Goal: Task Accomplishment & Management: Manage account settings

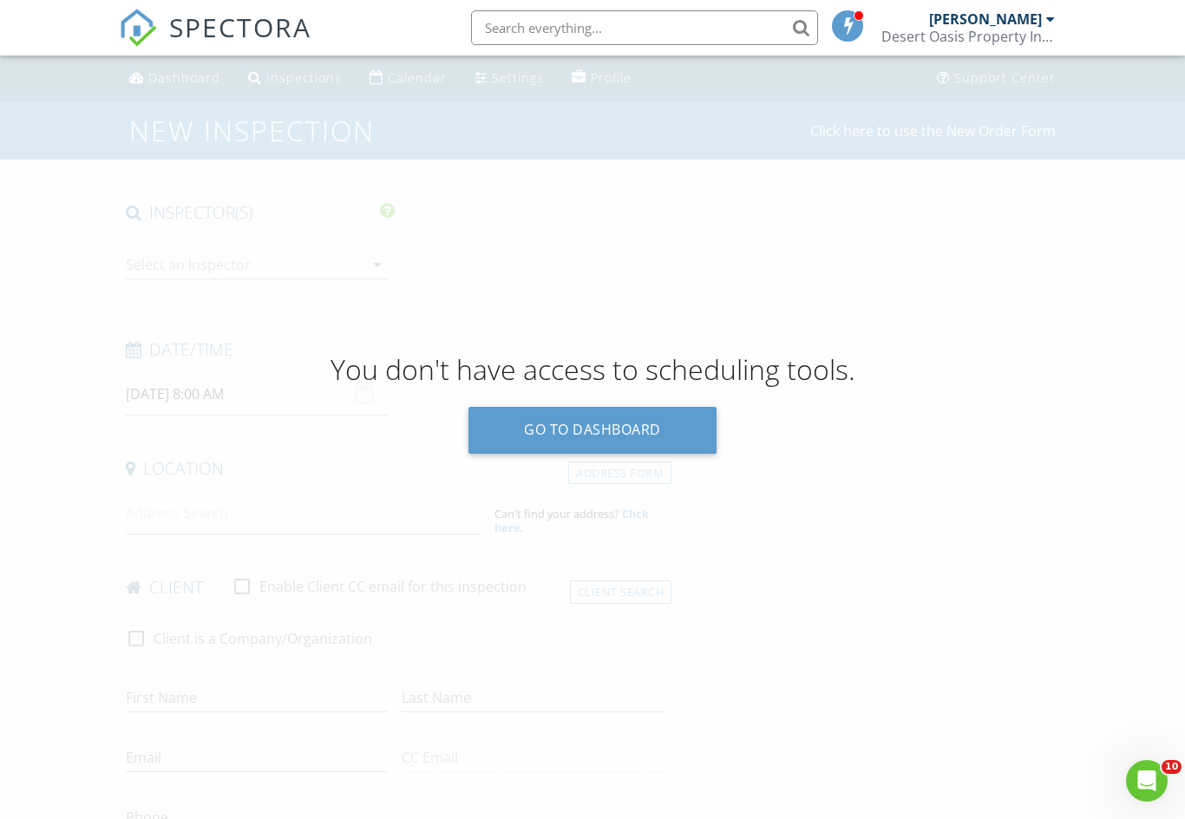
click at [633, 431] on link "Go to dashboard" at bounding box center [593, 430] width 248 height 47
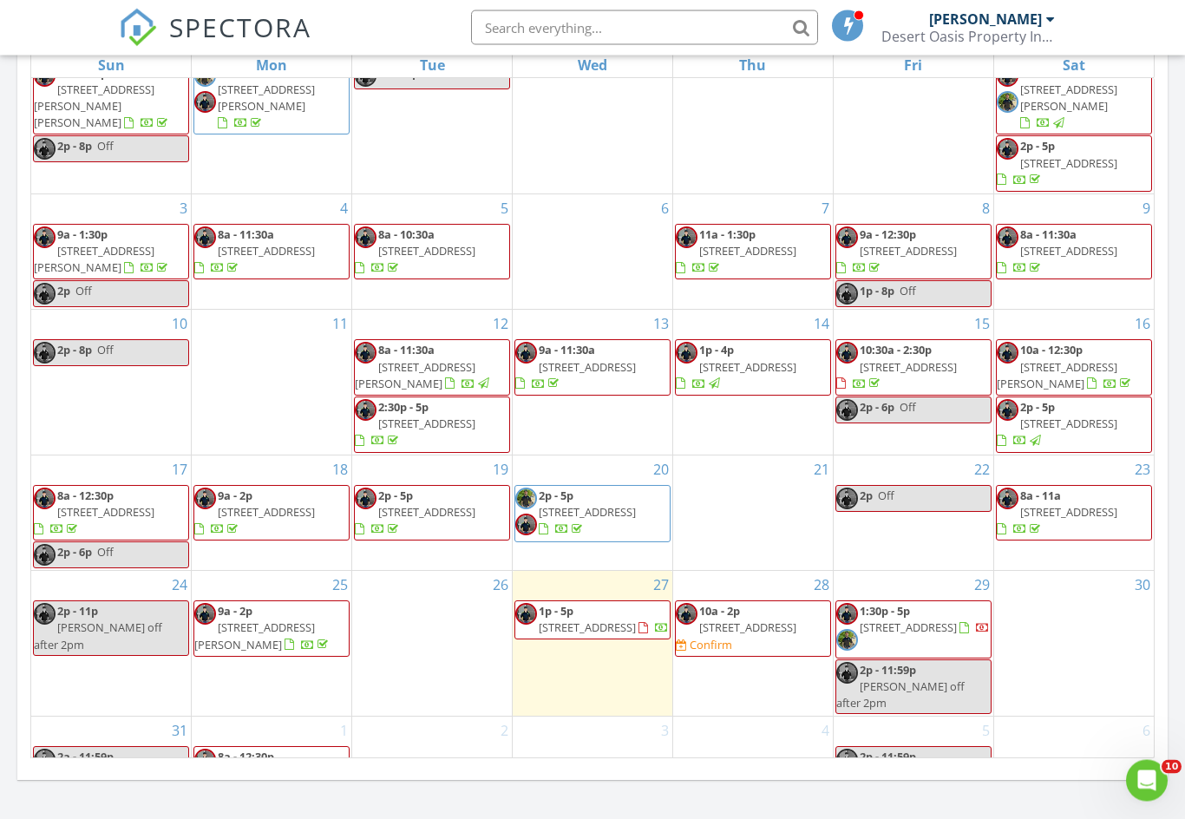
scroll to position [765, 0]
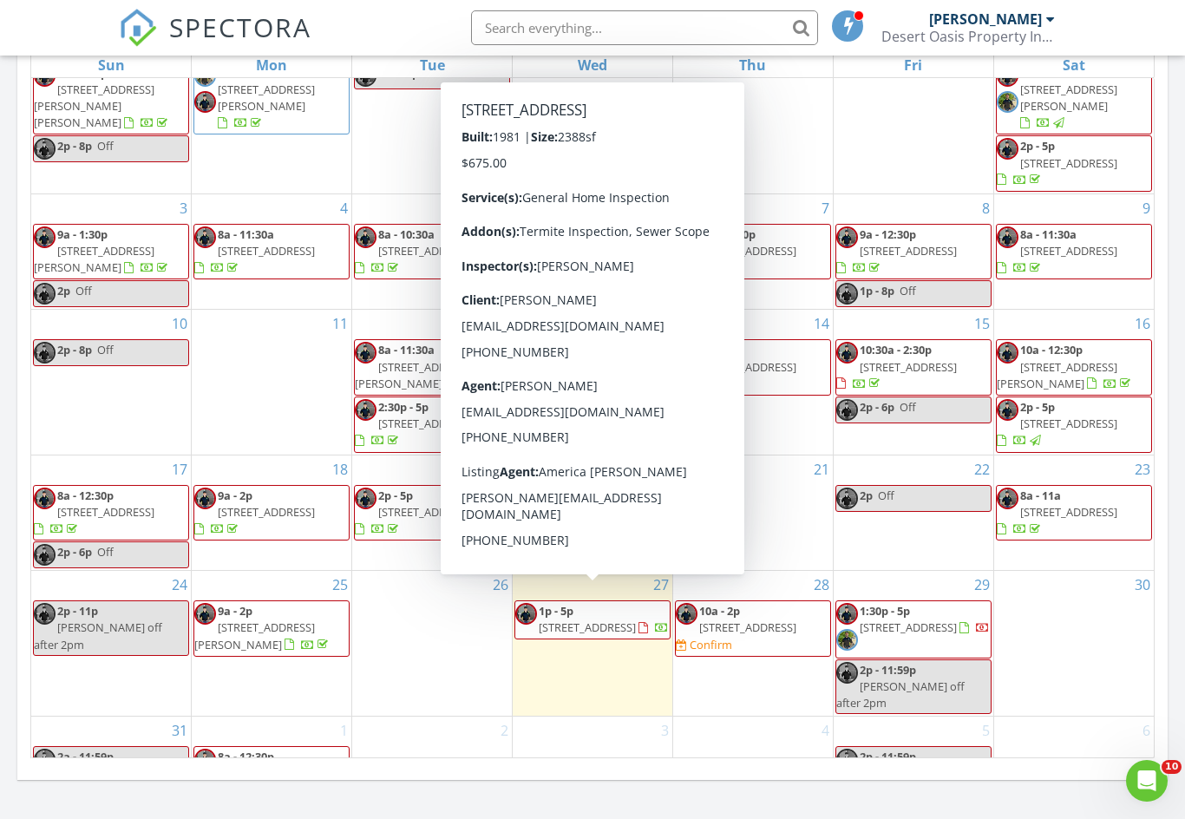
click at [606, 620] on span "[STREET_ADDRESS]" at bounding box center [587, 628] width 97 height 16
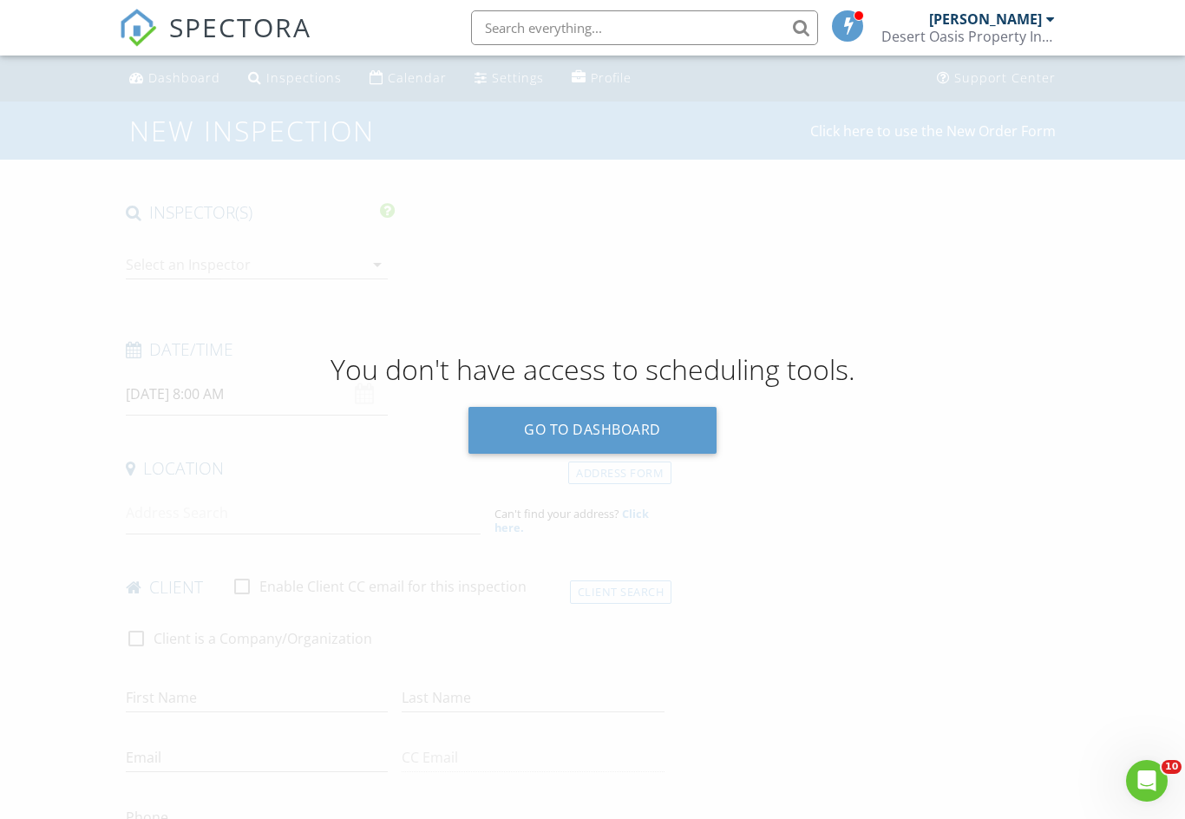
click at [641, 435] on link "Go to dashboard" at bounding box center [593, 430] width 248 height 47
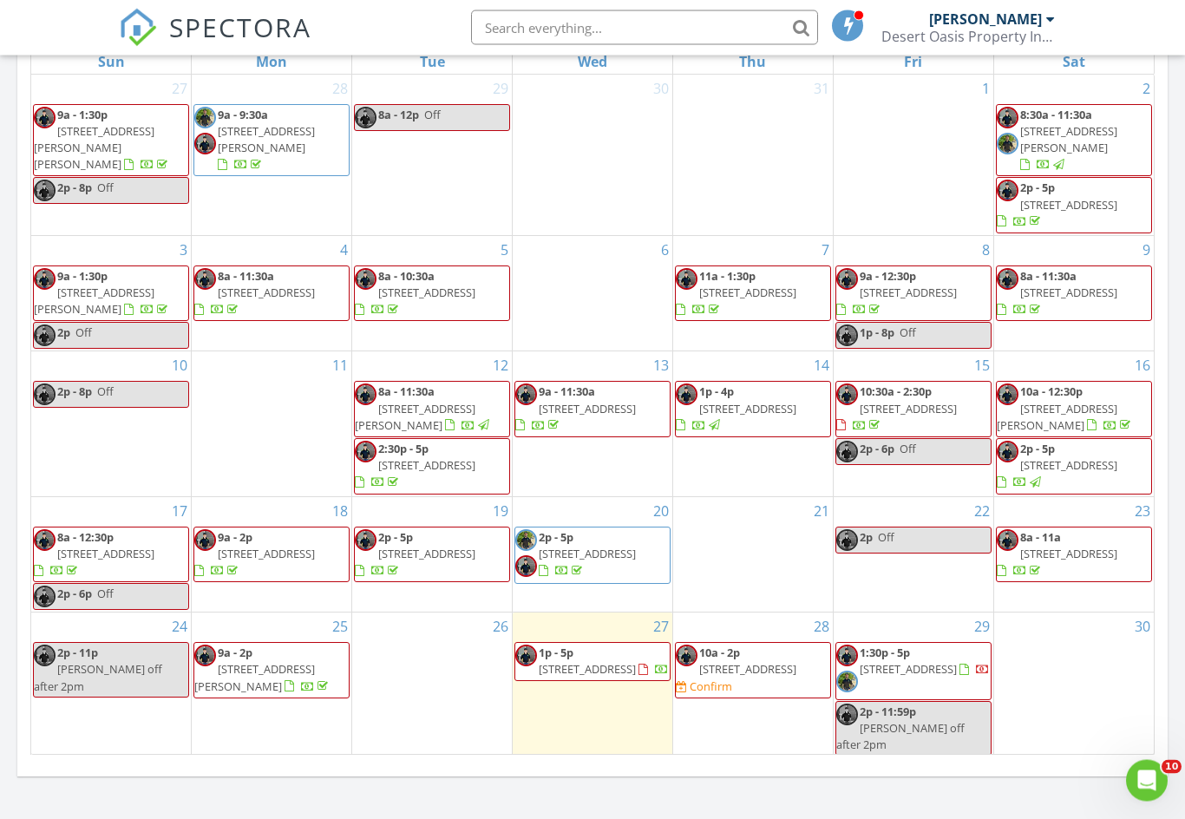
scroll to position [769, 0]
click at [1049, 677] on div "30" at bounding box center [1074, 685] width 160 height 145
